Goal: Information Seeking & Learning: Learn about a topic

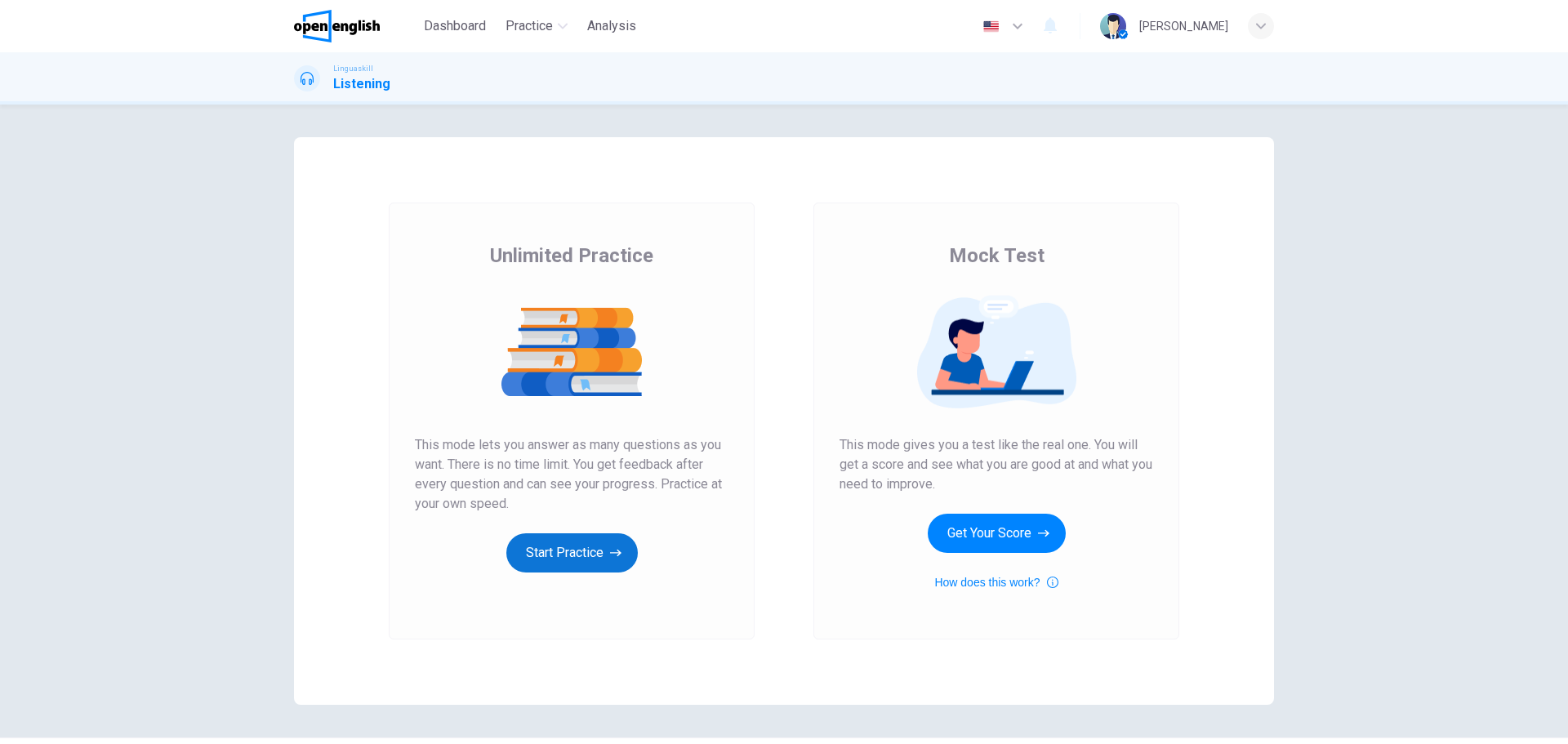
click at [574, 554] on button "Start Practice" at bounding box center [571, 553] width 131 height 39
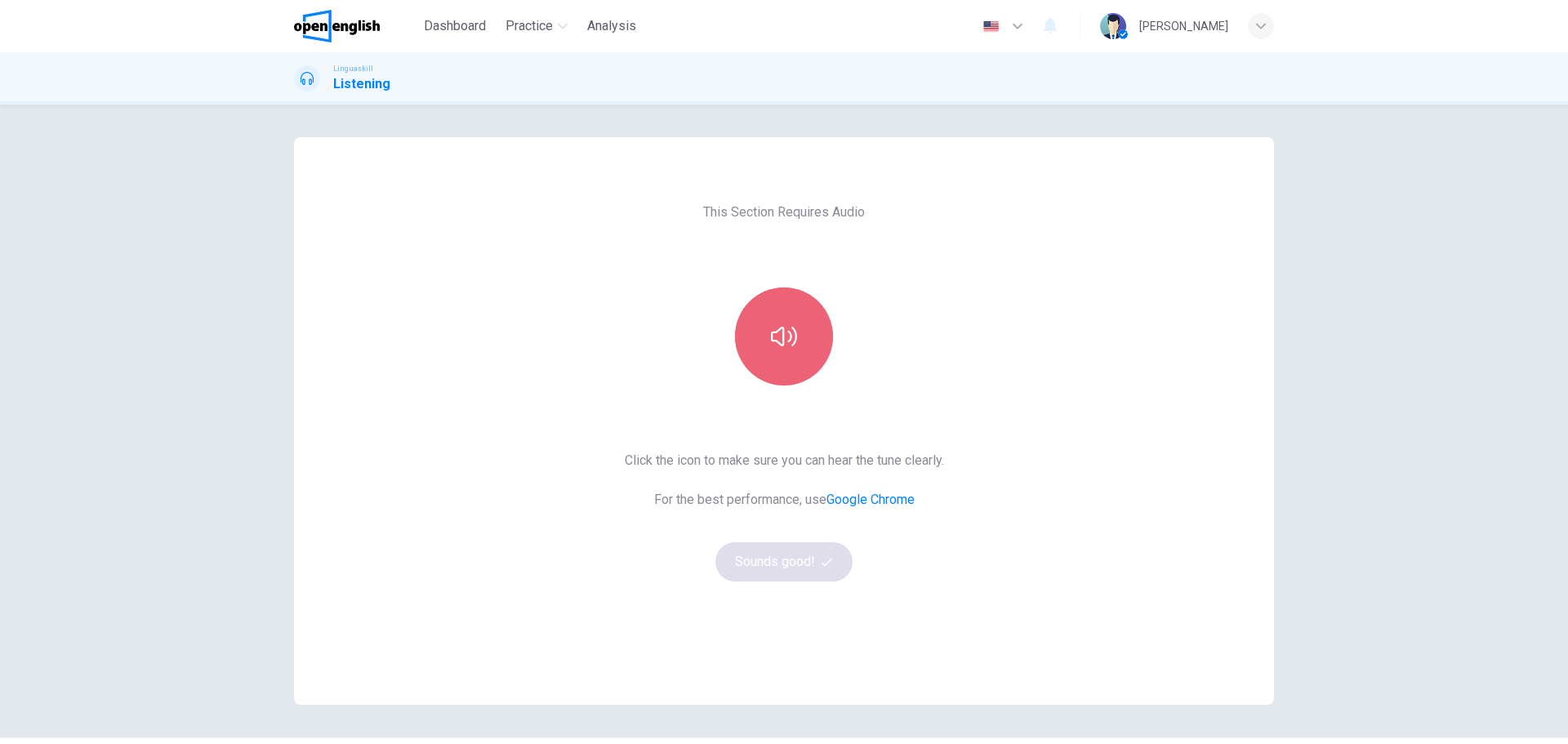
click at [776, 337] on icon "button" at bounding box center [784, 336] width 26 height 26
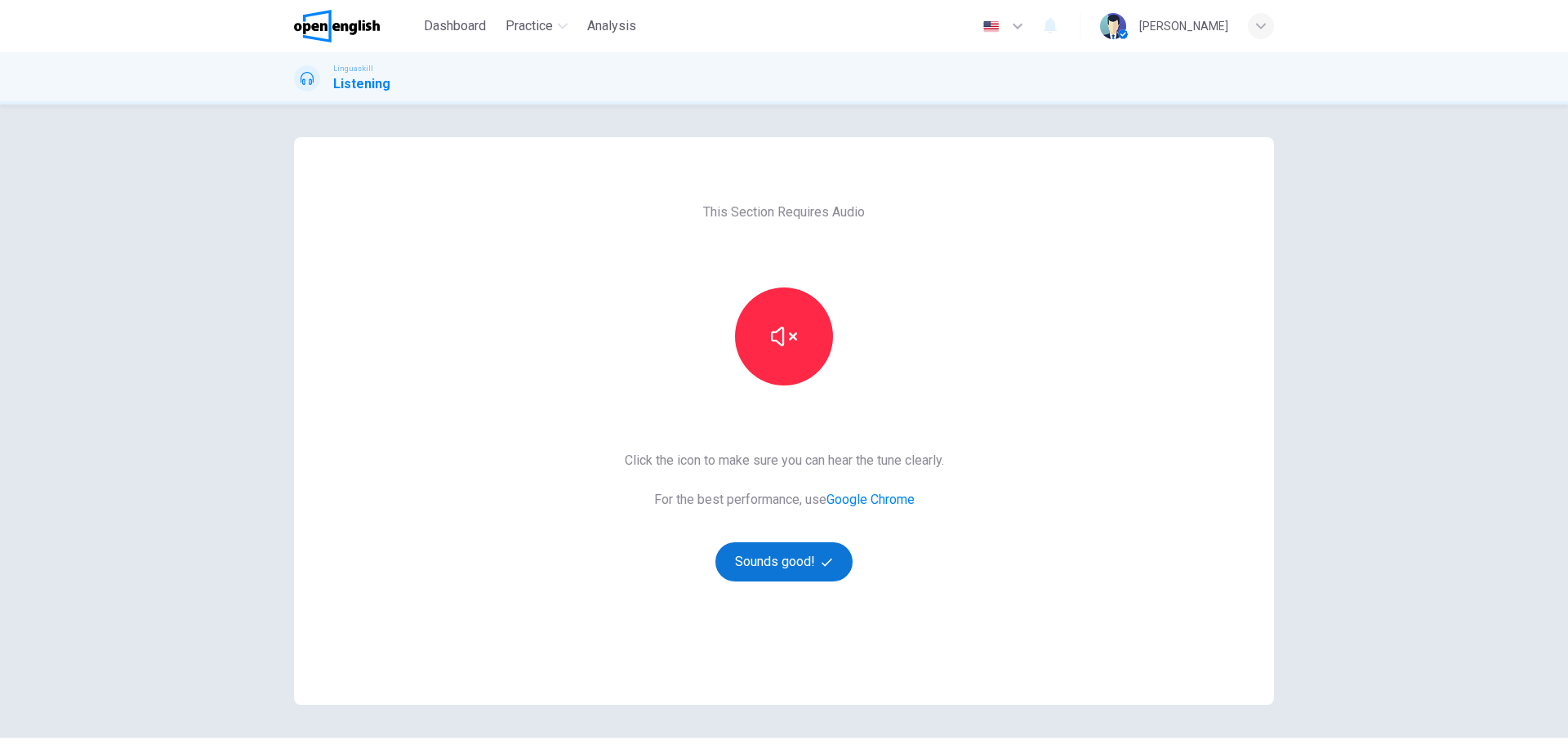
click at [781, 559] on button "Sounds good!" at bounding box center [784, 561] width 137 height 39
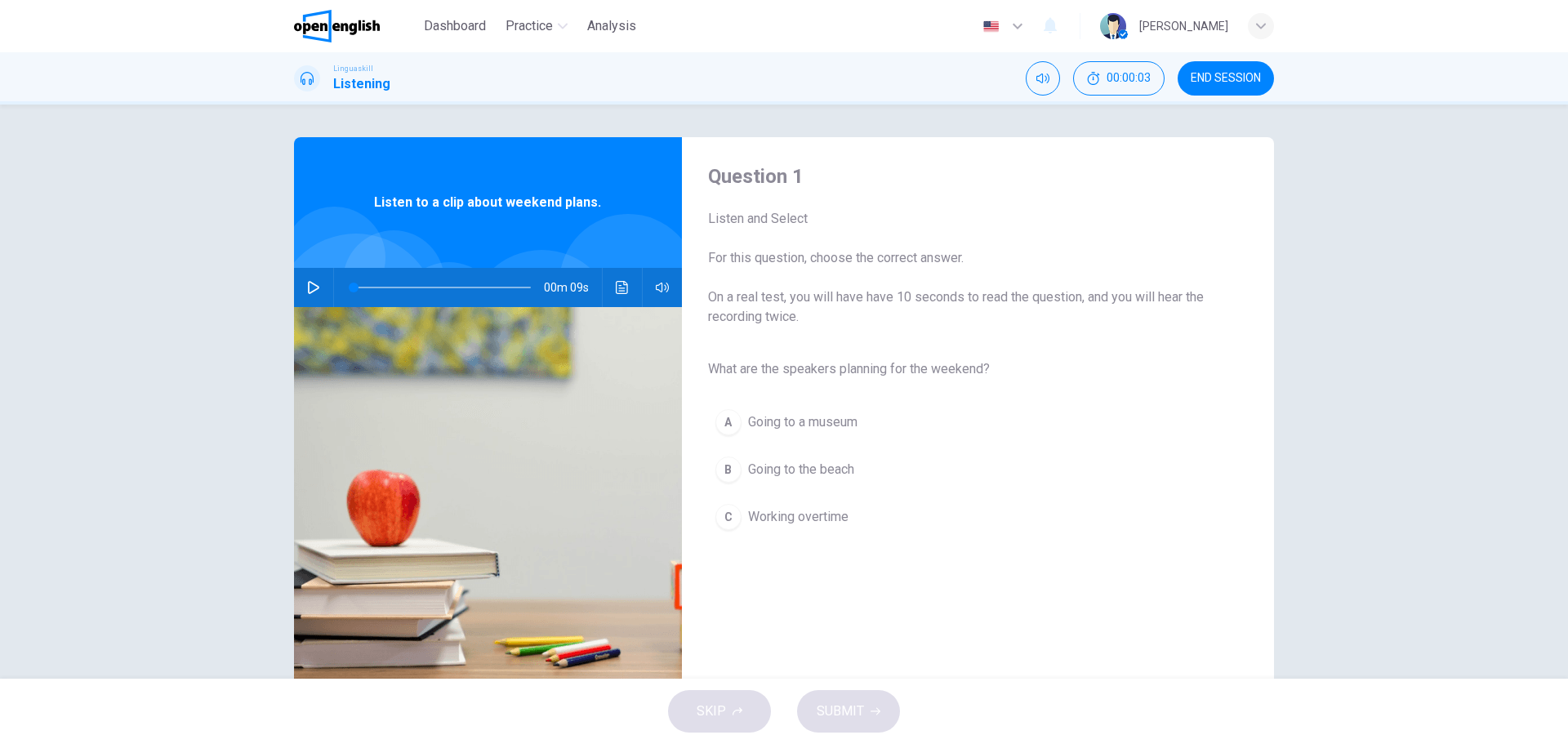
click at [302, 291] on button "button" at bounding box center [313, 287] width 26 height 39
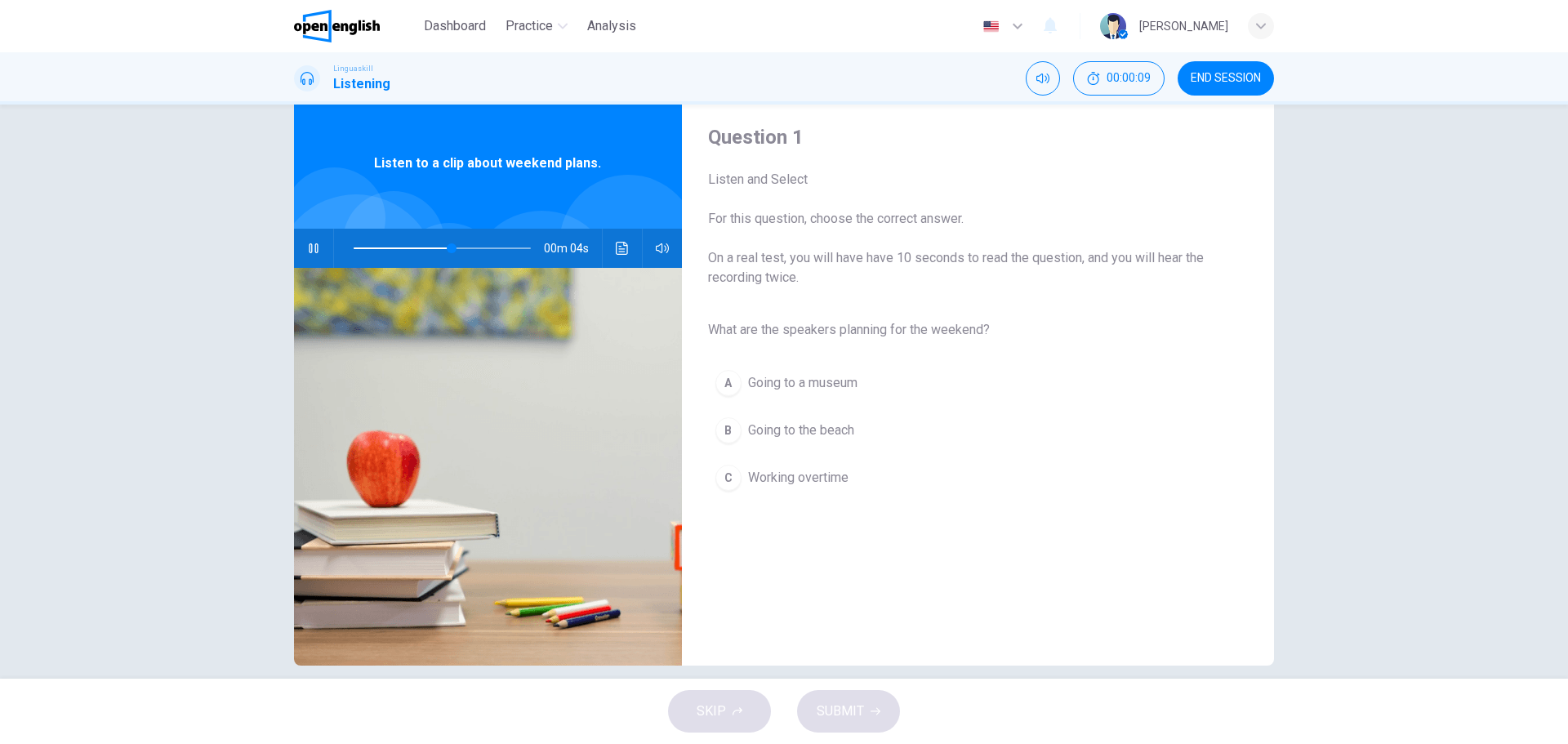
scroll to position [58, 0]
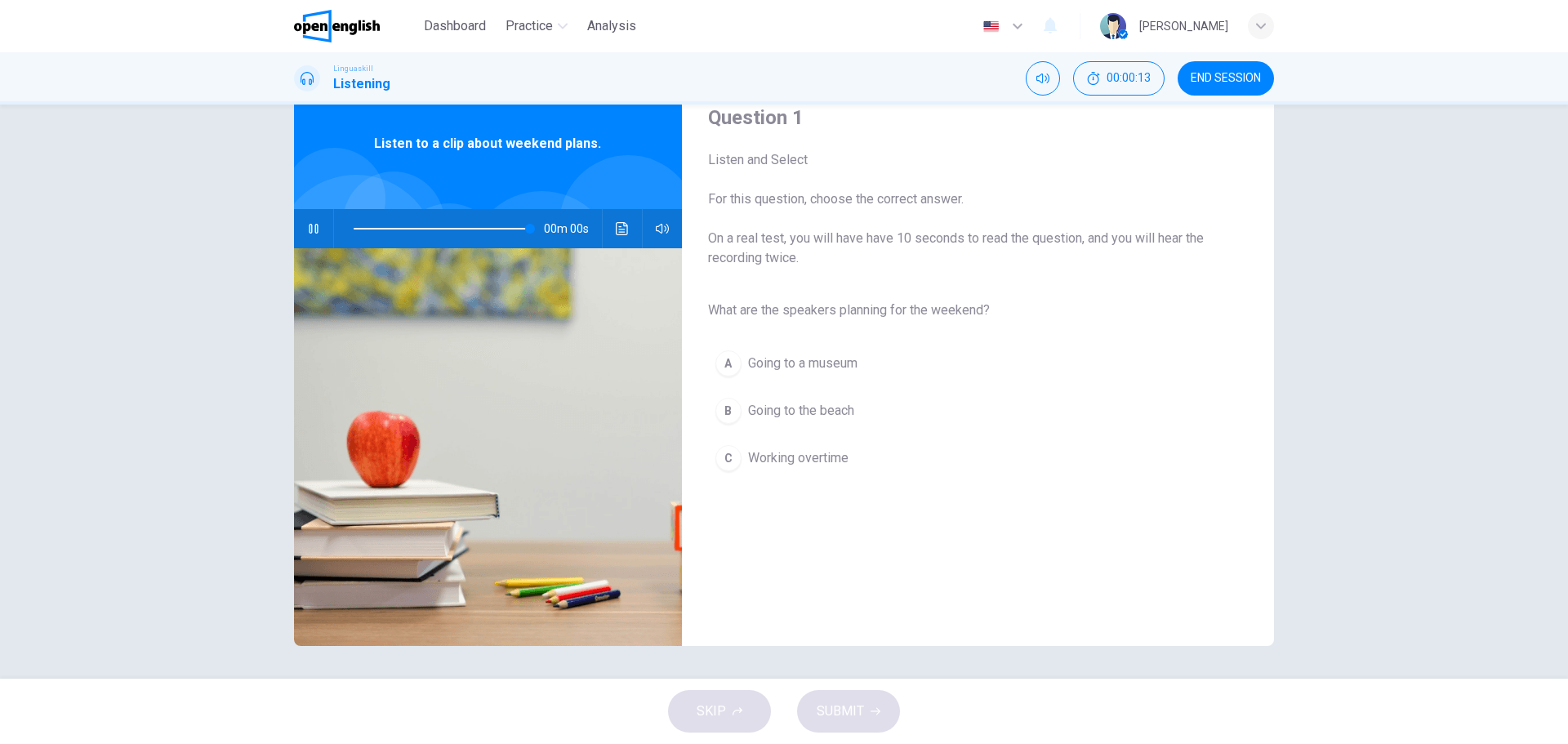
type input "*"
click at [757, 366] on span "Going to a museum" at bounding box center [803, 362] width 109 height 19
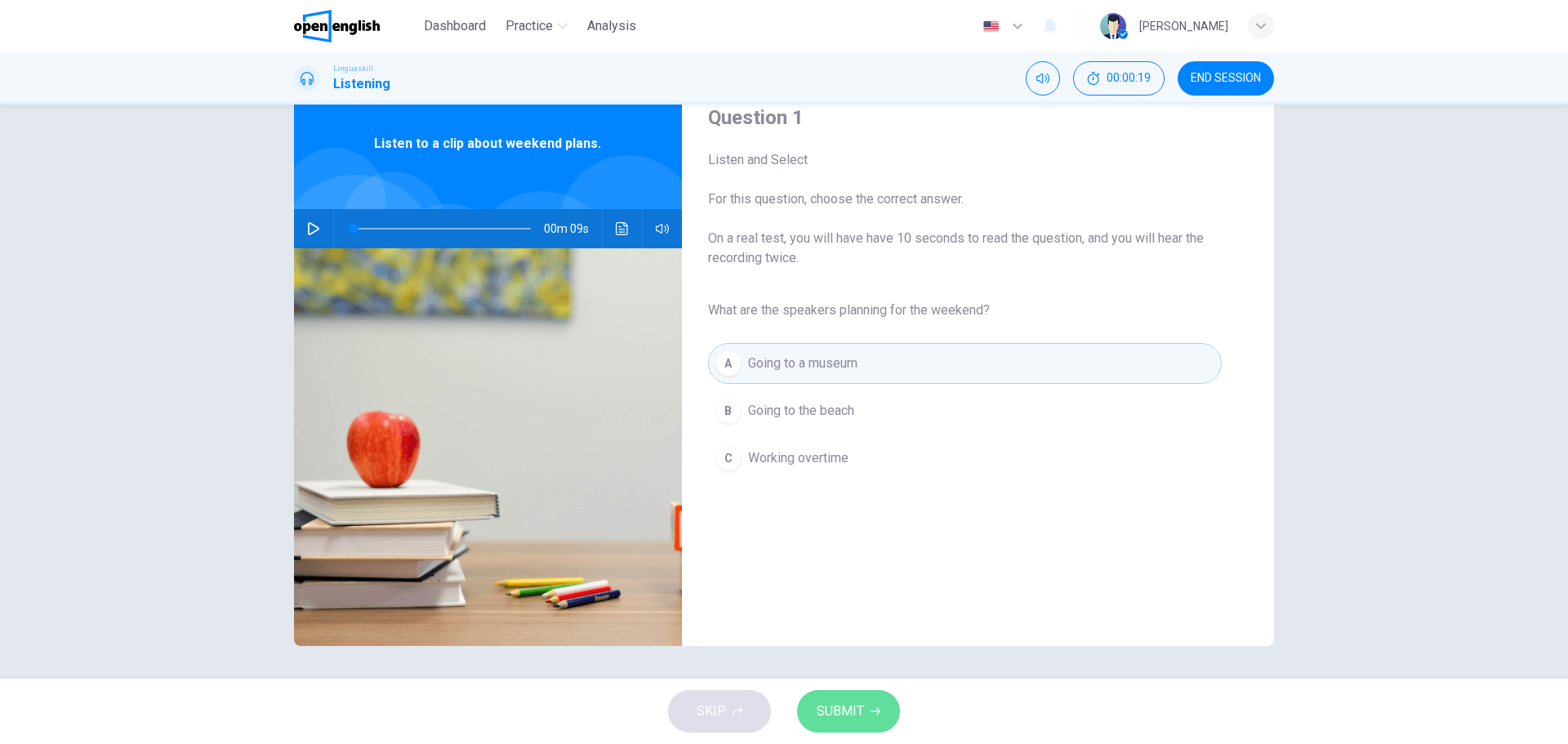
click at [847, 705] on span "SUBMIT" at bounding box center [840, 711] width 48 height 23
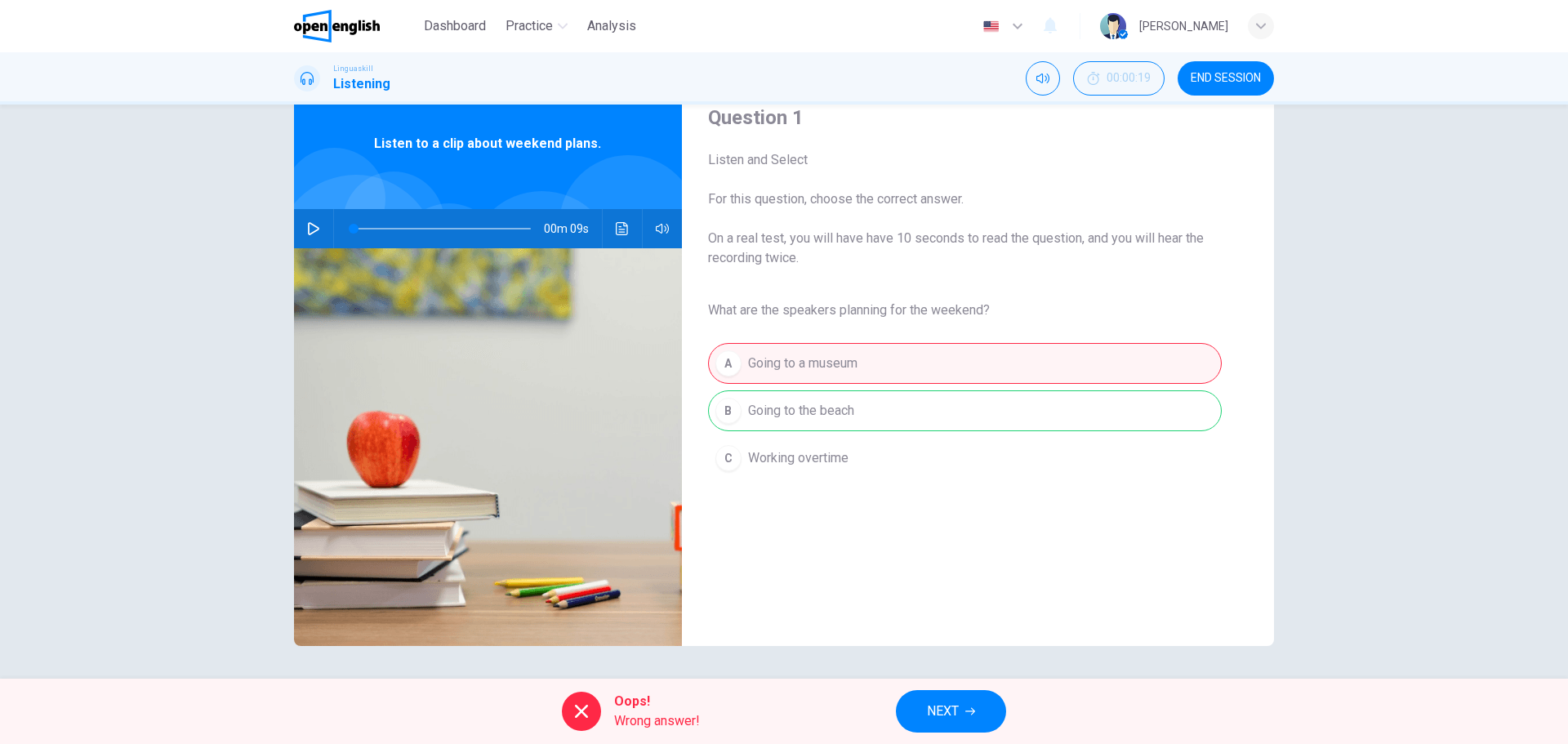
drag, startPoint x: 429, startPoint y: 29, endPoint x: 865, endPoint y: 116, distance: 444.6
click at [429, 29] on span "Dashboard" at bounding box center [454, 26] width 62 height 19
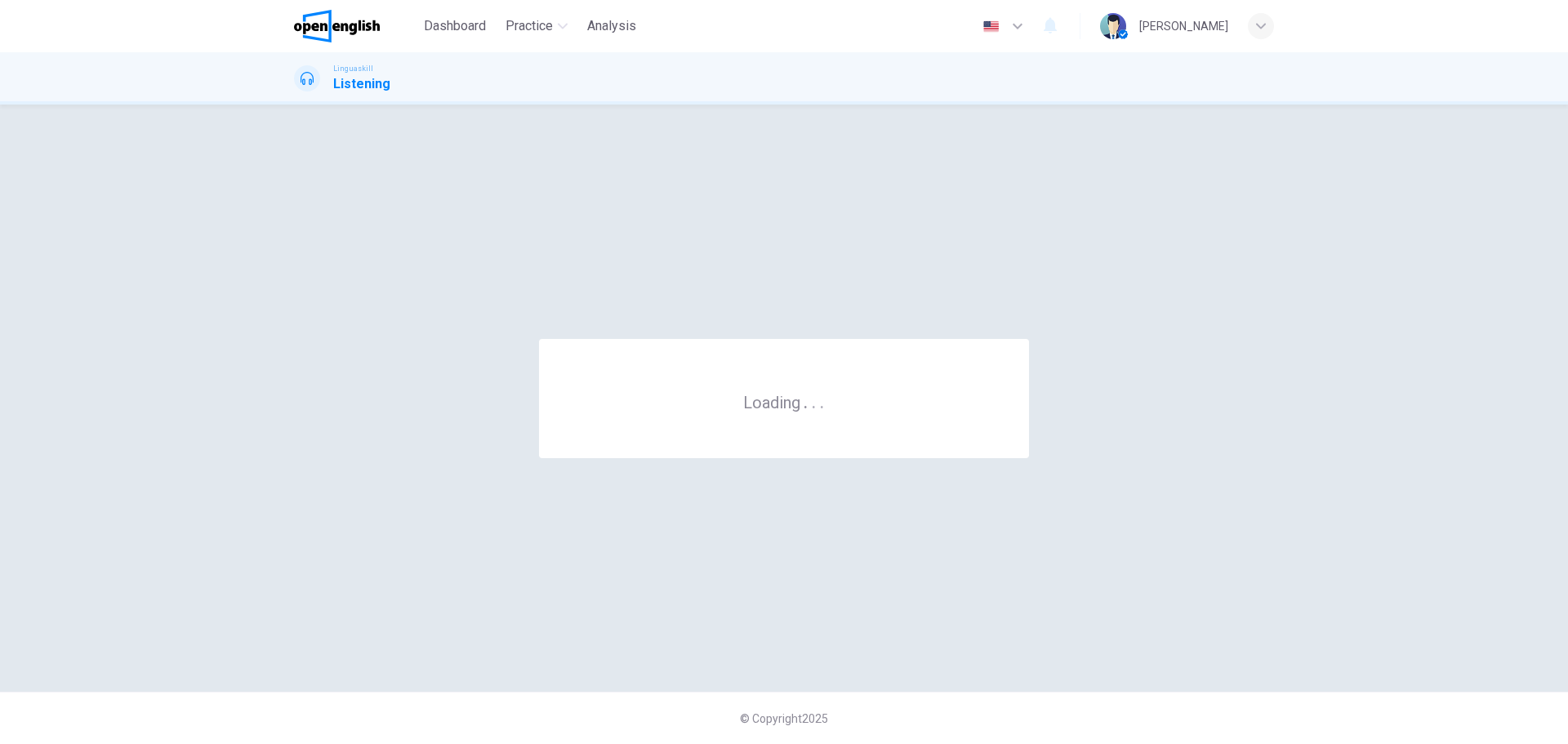
scroll to position [0, 0]
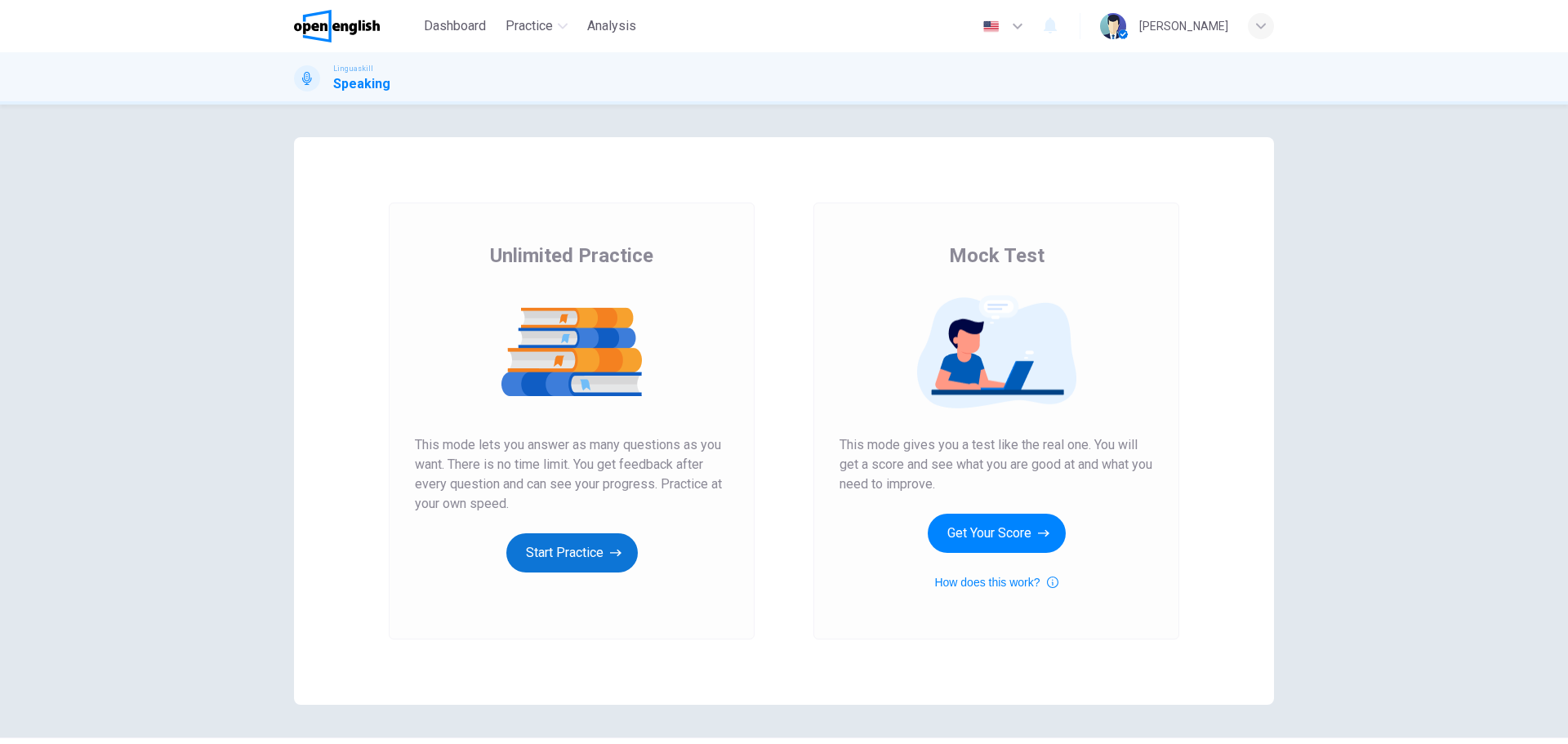
click at [549, 551] on button "Start Practice" at bounding box center [571, 553] width 131 height 39
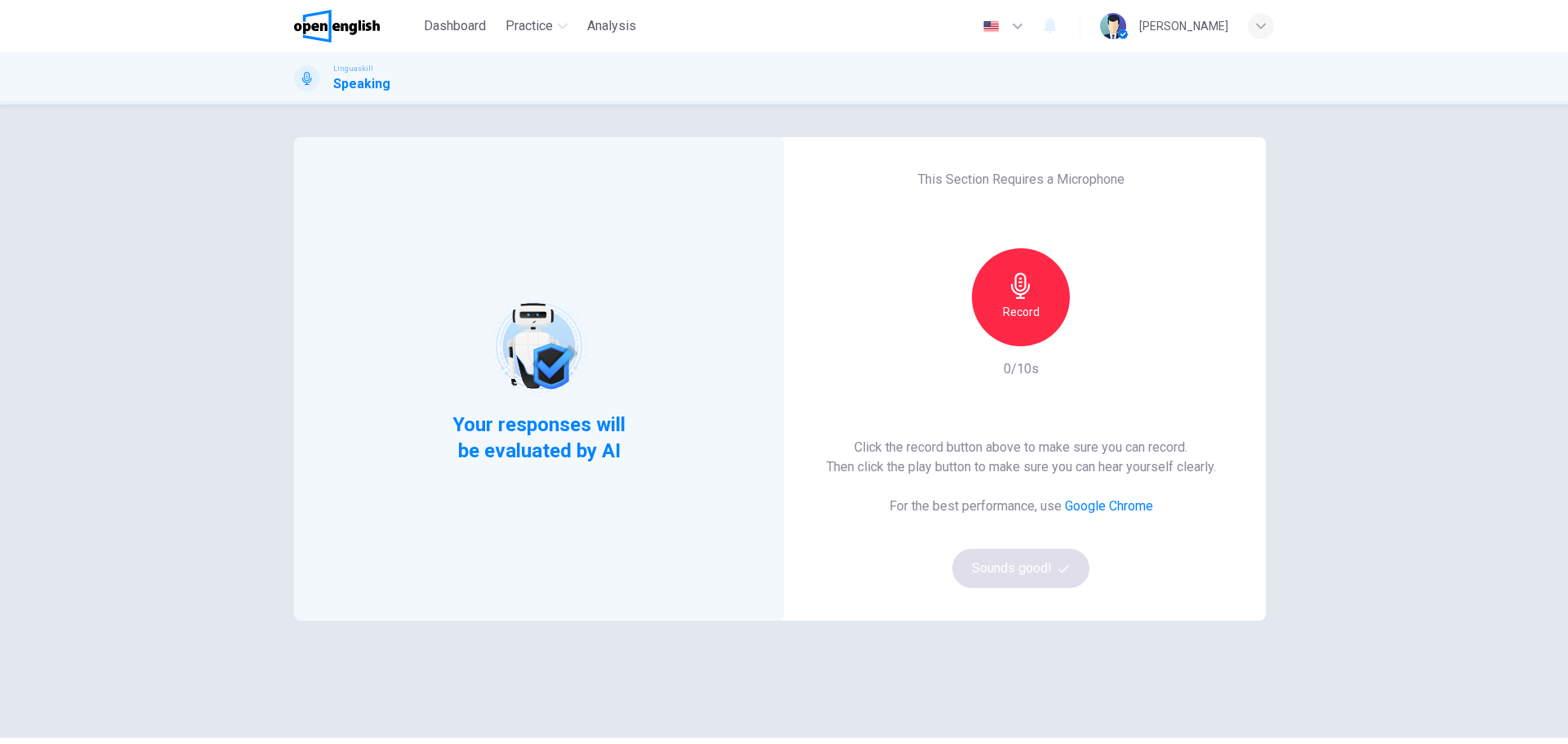
click at [1053, 573] on div "Click the record button above to make sure you can record. Then click the play …" at bounding box center [1022, 513] width 389 height 150
click at [1188, 292] on div "This Section Requires a Microphone Record 0/10s Click the record button above t…" at bounding box center [1021, 378] width 490 height 483
